Goal: Use online tool/utility: Utilize a website feature to perform a specific function

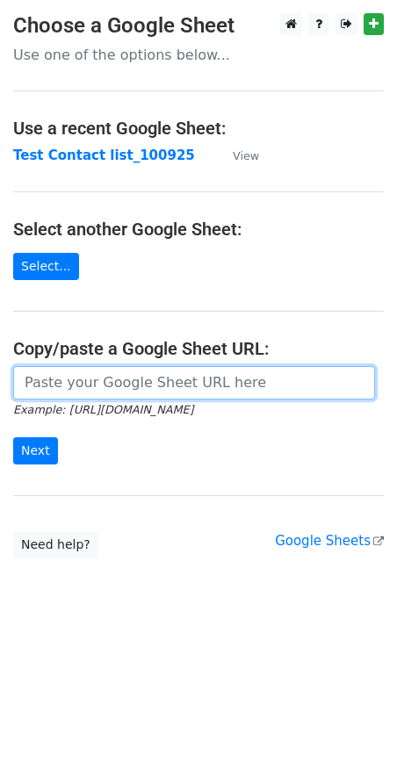
click at [167, 375] on input "url" at bounding box center [194, 382] width 362 height 33
paste input "[URL][DOMAIN_NAME]"
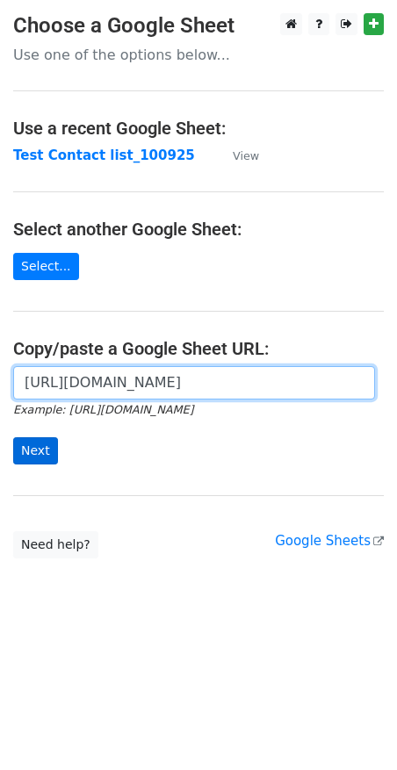
type input "[URL][DOMAIN_NAME]"
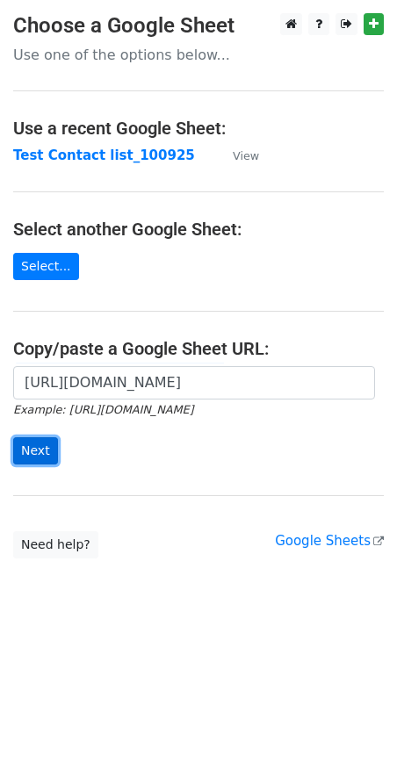
click at [20, 453] on input "Next" at bounding box center [35, 450] width 45 height 27
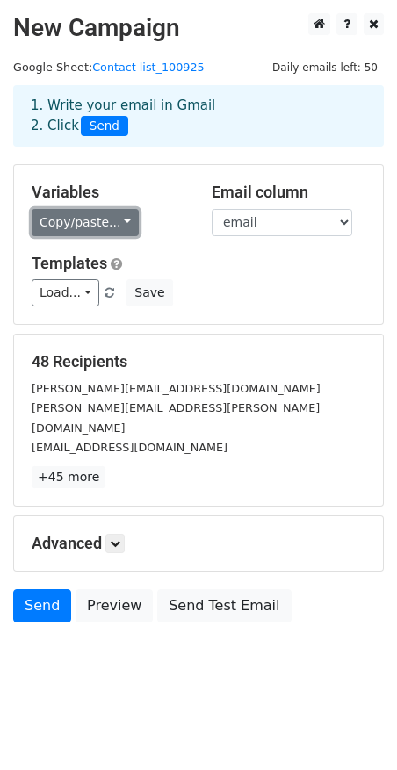
click at [107, 227] on link "Copy/paste..." at bounding box center [85, 222] width 107 height 27
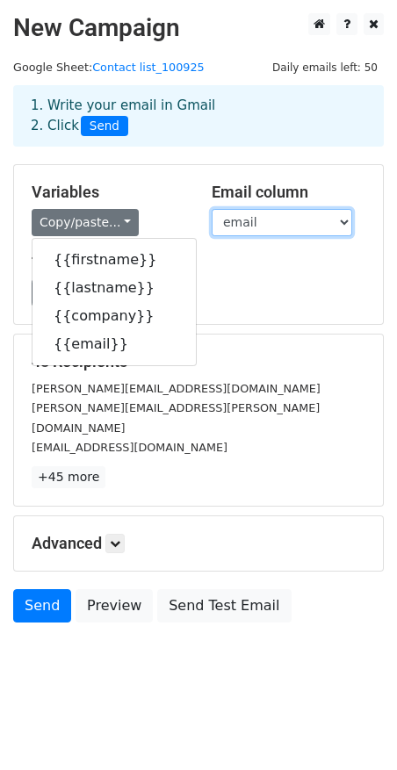
click at [251, 220] on select "[PERSON_NAME] company email" at bounding box center [282, 222] width 141 height 27
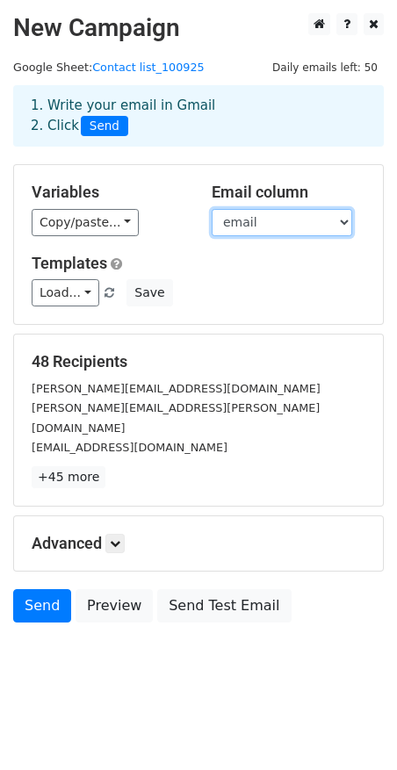
click at [212, 209] on select "[PERSON_NAME] company email" at bounding box center [282, 222] width 141 height 27
